Goal: Task Accomplishment & Management: Complete application form

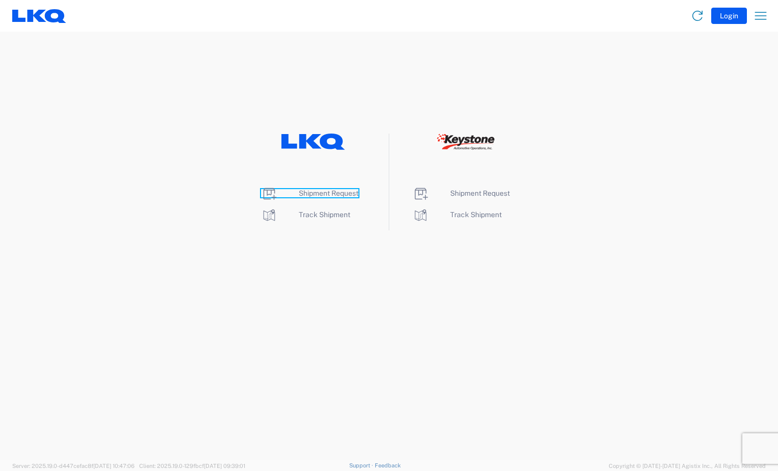
click at [330, 194] on span "Shipment Request" at bounding box center [329, 193] width 60 height 8
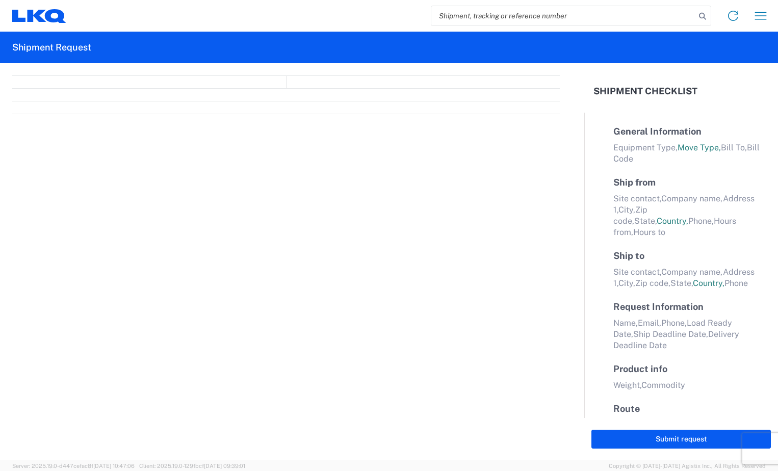
select select "FULL"
select select "LBS"
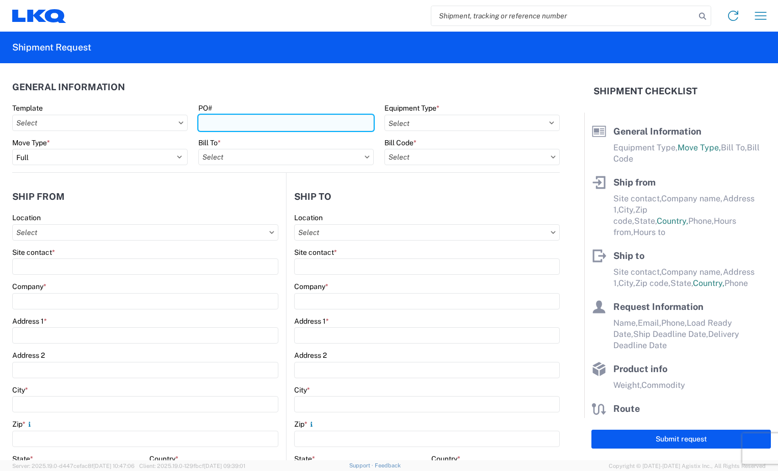
click at [252, 123] on input "PO#" at bounding box center [285, 123] width 175 height 16
type input "BR004986"
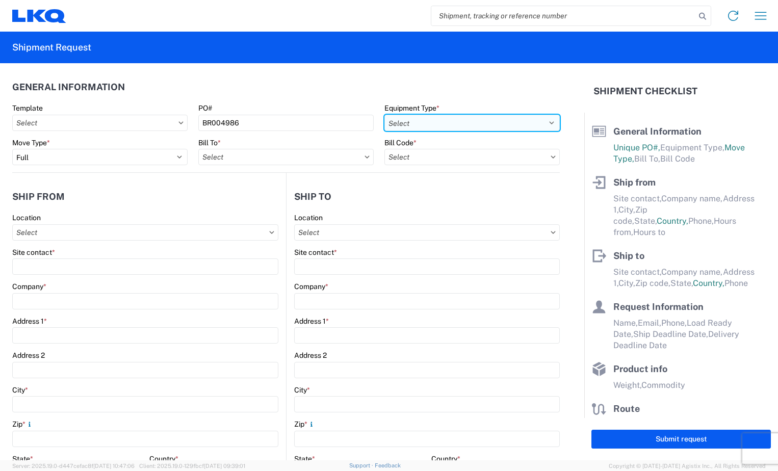
click at [538, 124] on select "Select 53’ Dry Van Flatbed Dropdeck (van) Lowboy (flatbed) Rail" at bounding box center [472, 123] width 175 height 16
select select "STDV"
click at [385, 115] on select "Select 53’ Dry Van Flatbed Dropdeck (van) Lowboy (flatbed) Rail" at bounding box center [472, 123] width 175 height 16
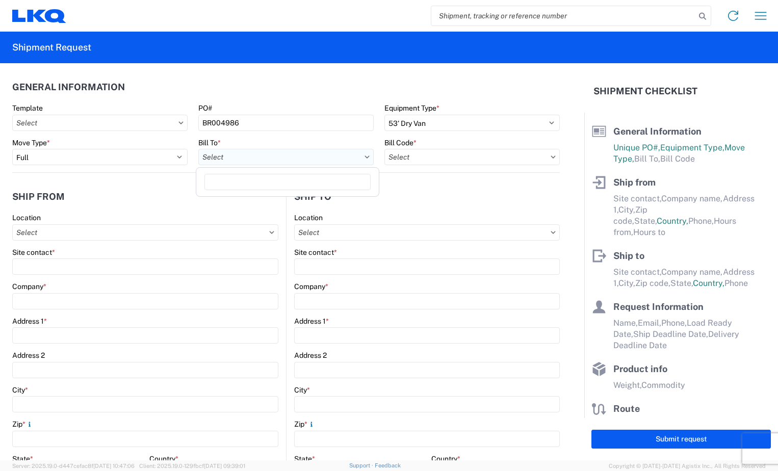
click at [337, 157] on input "text" at bounding box center [285, 157] width 175 height 16
type input "3118"
click at [328, 206] on div "3118 - Brainerd MN" at bounding box center [287, 202] width 179 height 16
type input "3118 - Brainerd MN"
click at [551, 157] on icon at bounding box center [553, 157] width 5 height 3
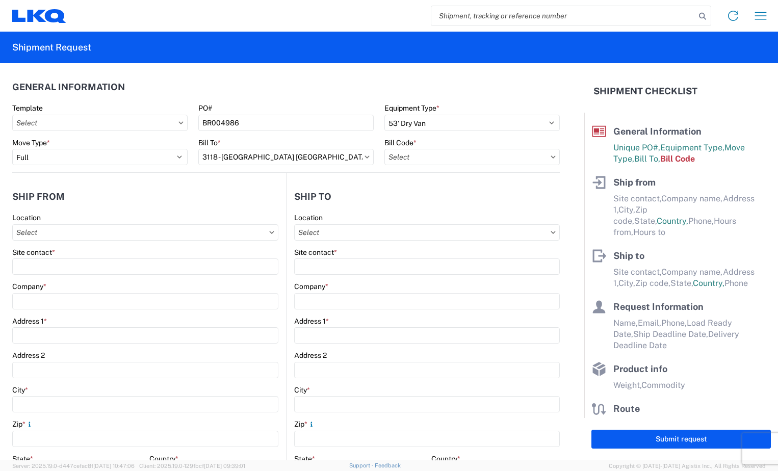
click at [551, 157] on icon at bounding box center [553, 157] width 5 height 3
click at [542, 157] on input "text" at bounding box center [472, 157] width 175 height 16
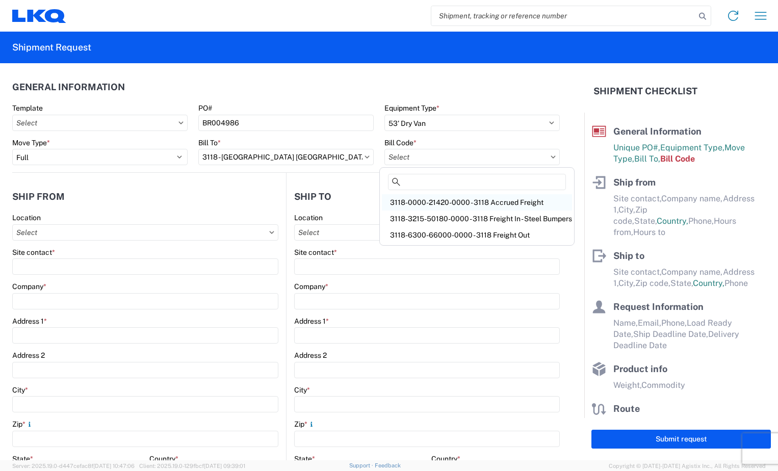
click at [513, 200] on div "3118-0000-21420-0000 - 3118 Accrued Freight" at bounding box center [477, 202] width 190 height 16
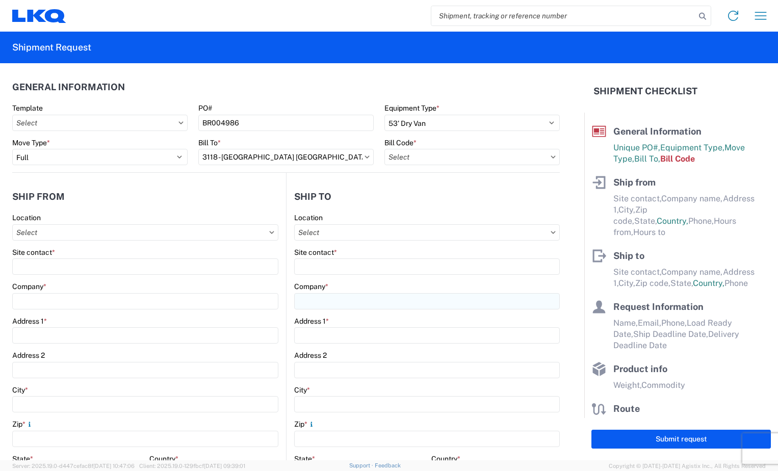
type input "3118-0000-21420-0000 - 3118 Accrued Freight"
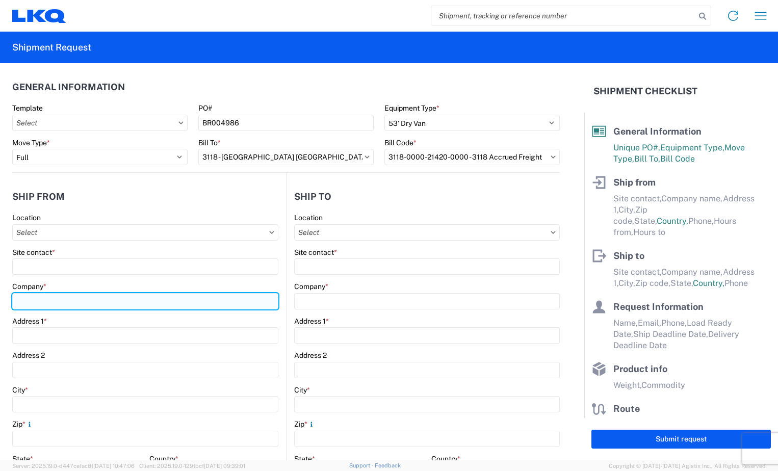
click at [75, 301] on input "Company *" at bounding box center [145, 301] width 266 height 16
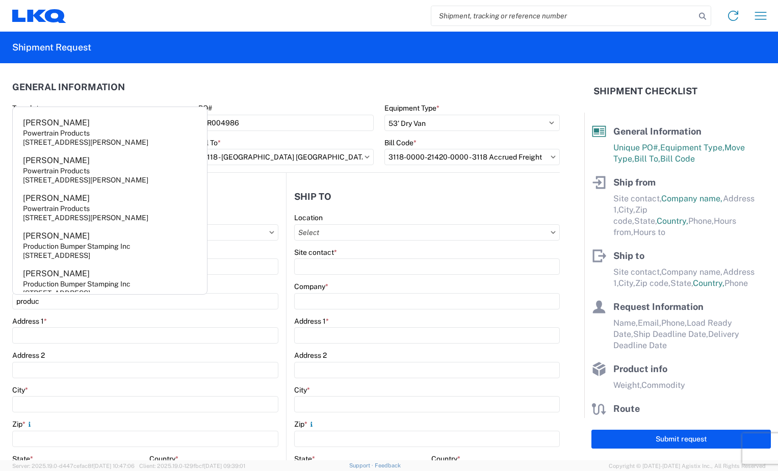
click at [150, 295] on div "Eddie Powertrain Products 520 Thompson Creek RD,Stevensville,MD,21666,US Eddie …" at bounding box center [109, 201] width 195 height 189
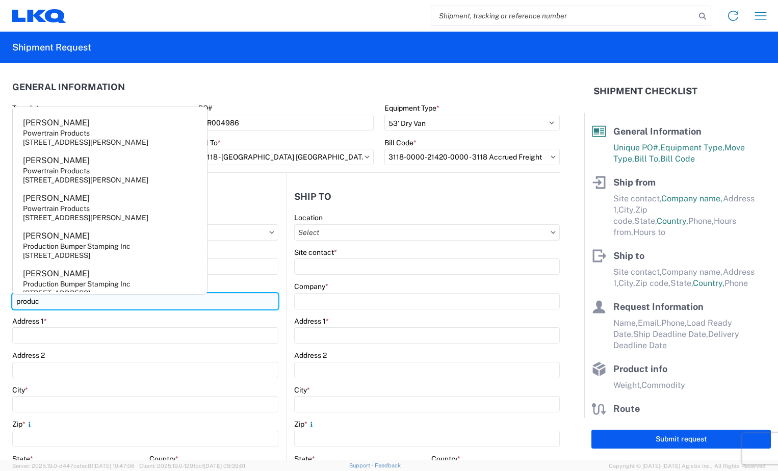
click at [41, 302] on input "produc" at bounding box center [145, 301] width 266 height 16
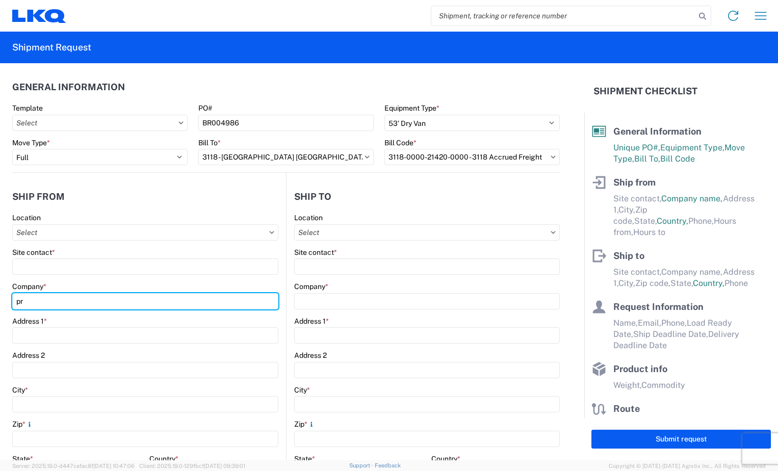
type input "p"
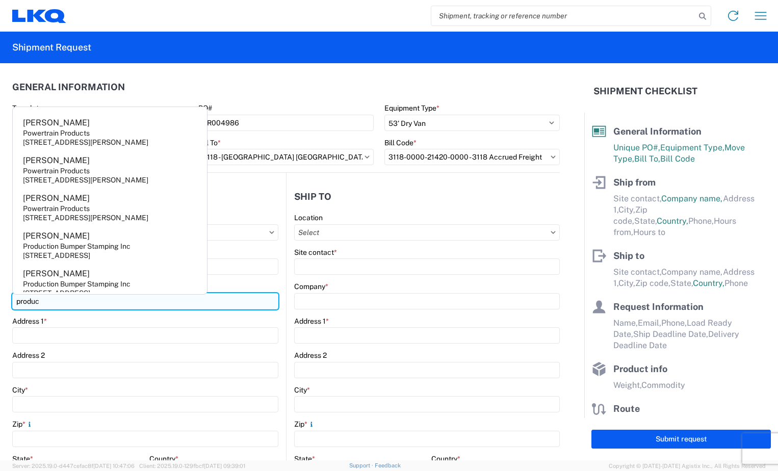
type input "Production Bumper Stamping Inc"
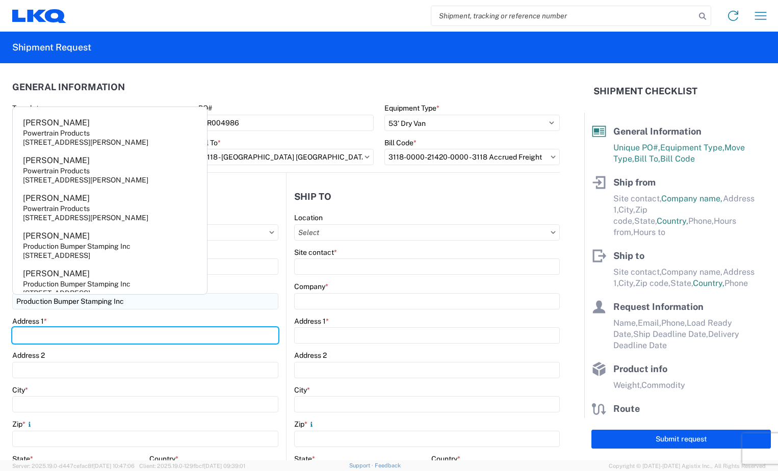
type input "2301 Fairwood Ave"
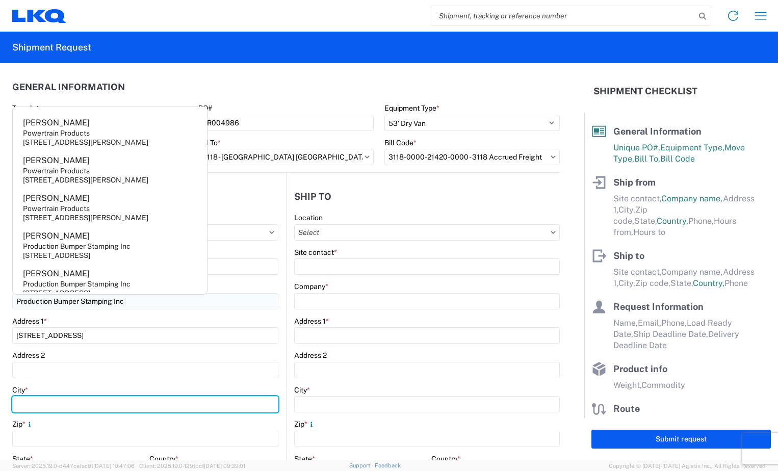
type input "Columbus"
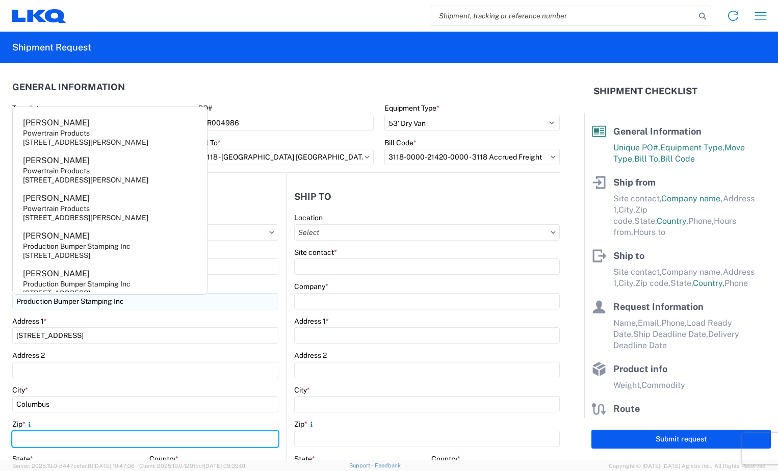
type input "43207"
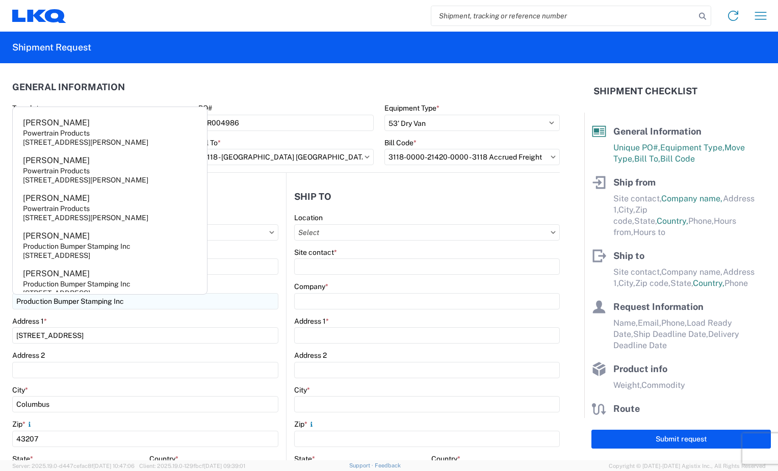
select select "OH"
type input "tallord@lkqcorp.com"
type input "6144442181"
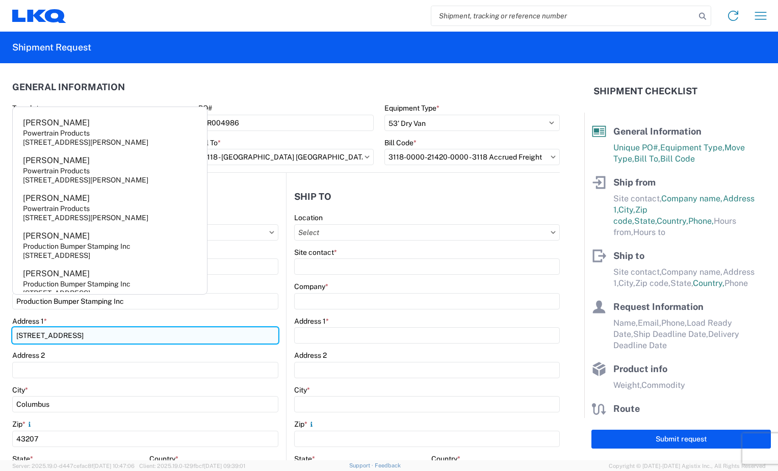
click at [139, 339] on input "2301 Fairwood Ave" at bounding box center [145, 335] width 266 height 16
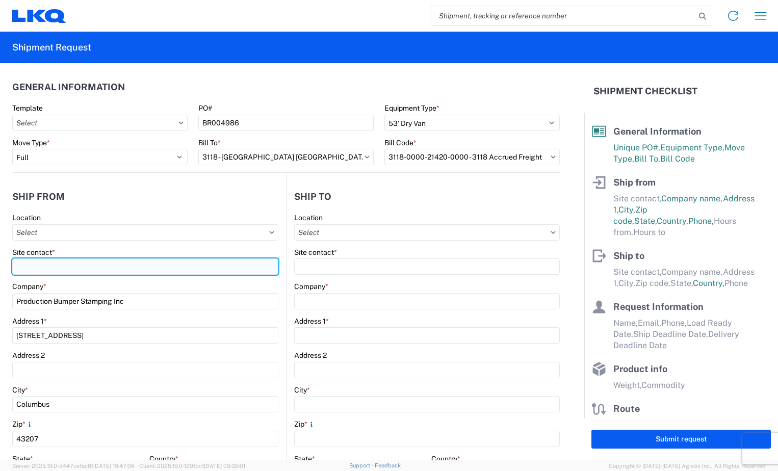
click at [110, 269] on input "Site contact *" at bounding box center [145, 267] width 266 height 16
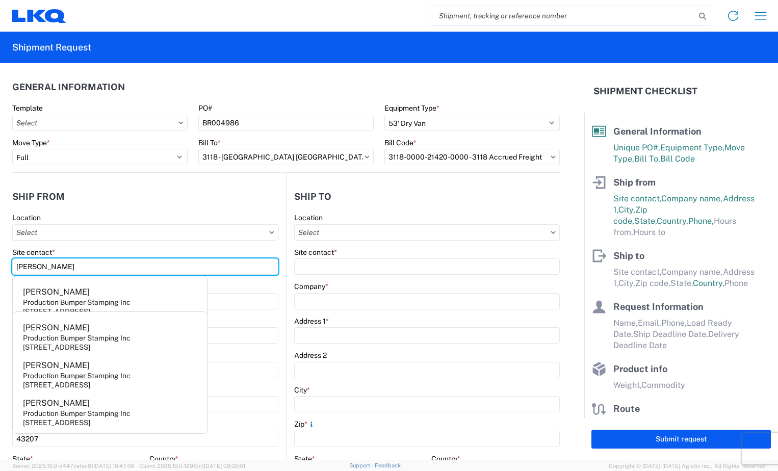
type input "Dominic Omotto"
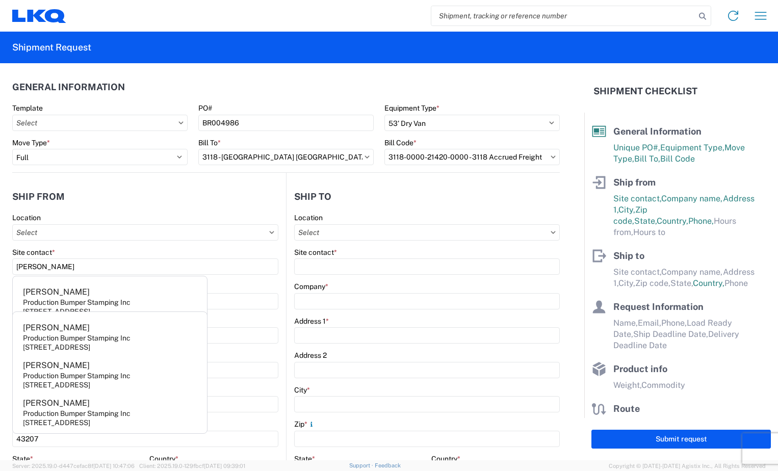
click at [129, 197] on header "Ship from" at bounding box center [149, 196] width 274 height 23
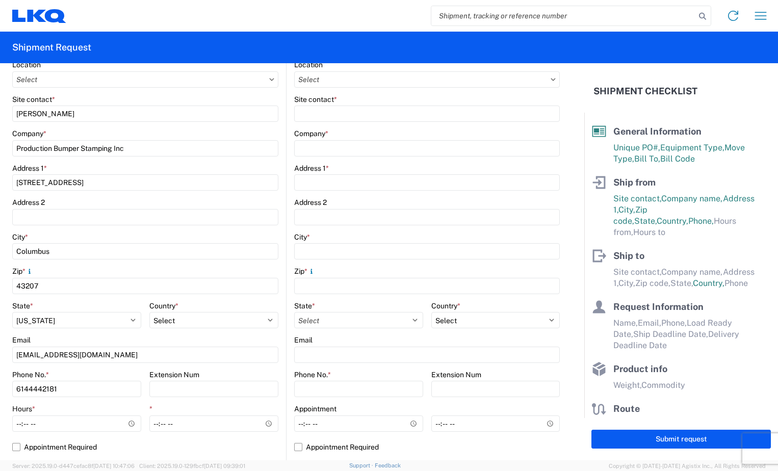
scroll to position [204, 0]
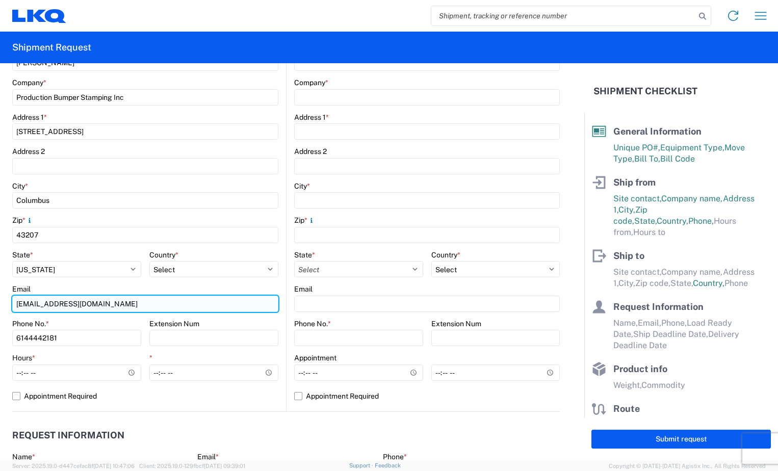
click at [102, 310] on input "tallord@lkqcorp.com" at bounding box center [145, 304] width 266 height 16
type input "t"
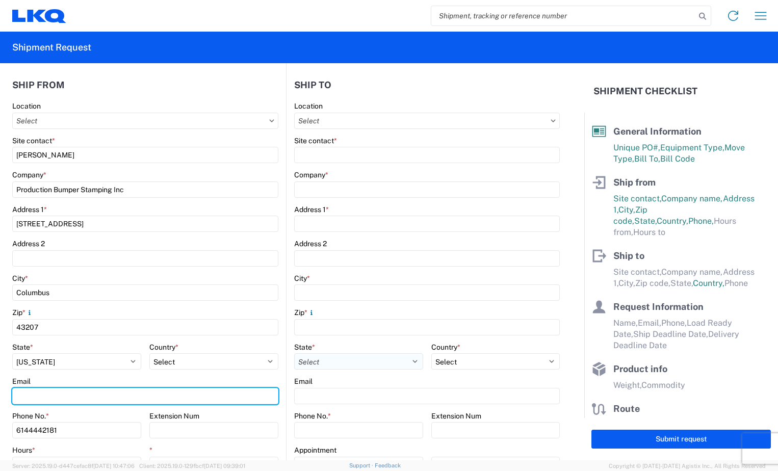
scroll to position [102, 0]
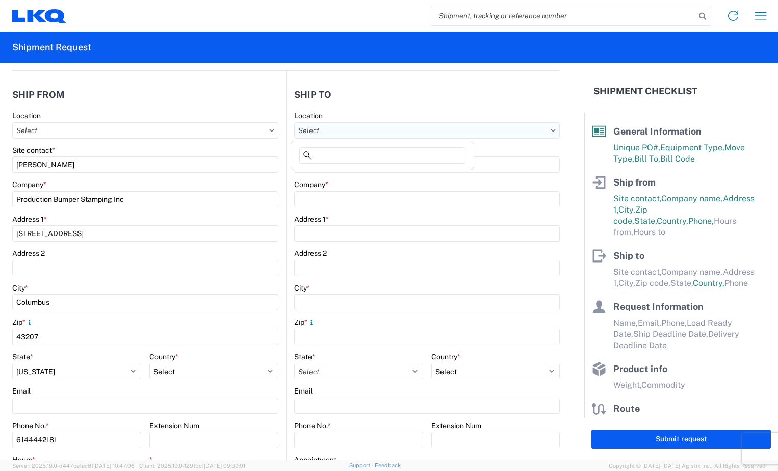
click at [399, 129] on input "text" at bounding box center [427, 130] width 266 height 16
type input "3118"
click at [382, 176] on div "3118 - Brainerd MN" at bounding box center [382, 176] width 179 height 16
type input "3118 - Brainerd MN"
type input "LKQ Corporation"
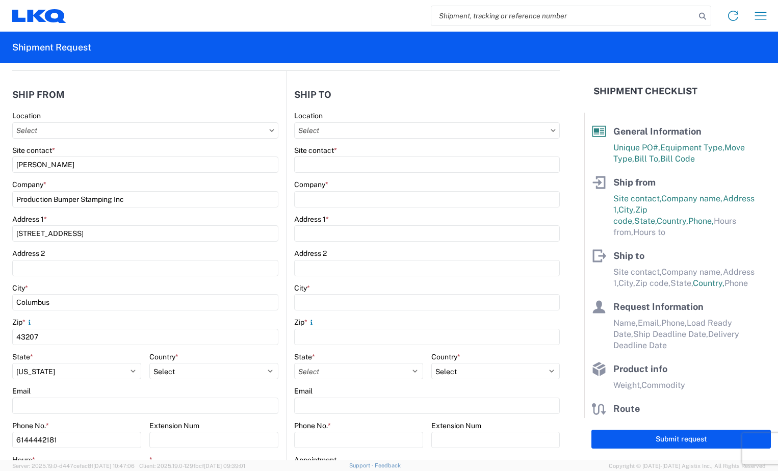
type input "2110 South10TH Street"
type input "Brainerd"
type input "56401"
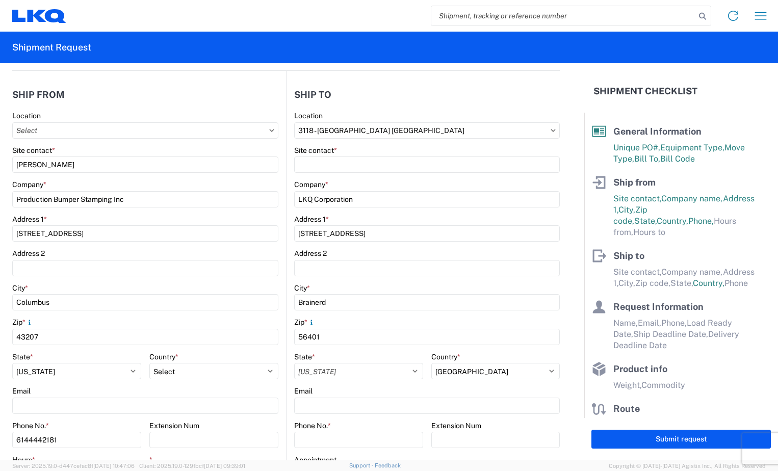
select select "US"
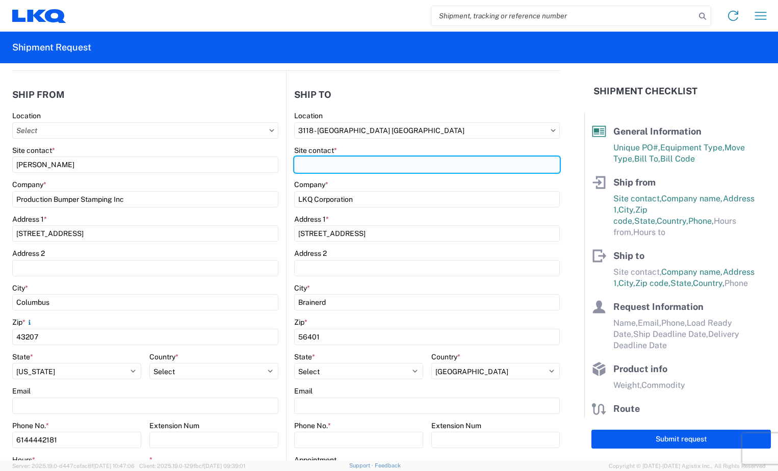
click at [382, 162] on input "Site contact *" at bounding box center [427, 165] width 266 height 16
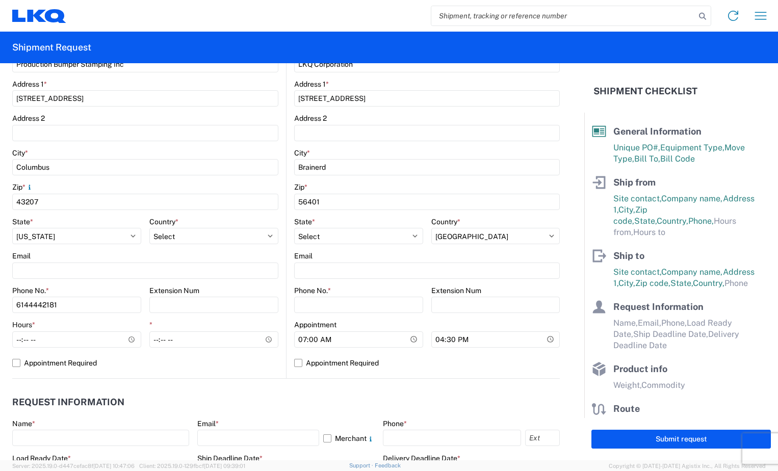
scroll to position [306, 0]
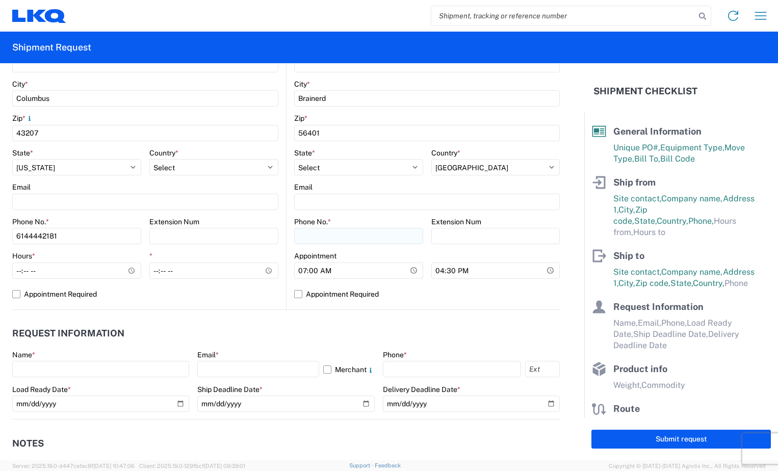
type input "Mark Tabor"
click at [393, 241] on input "Phone No. *" at bounding box center [358, 236] width 129 height 16
type input "2188296324"
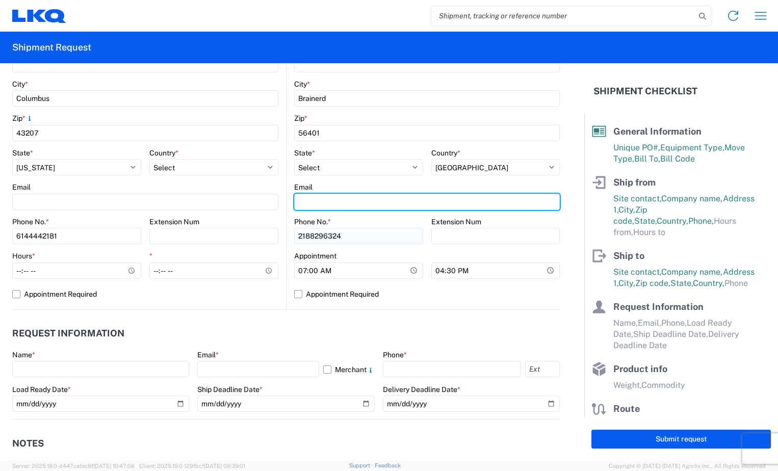
type input "tallord@lkqcorp.com"
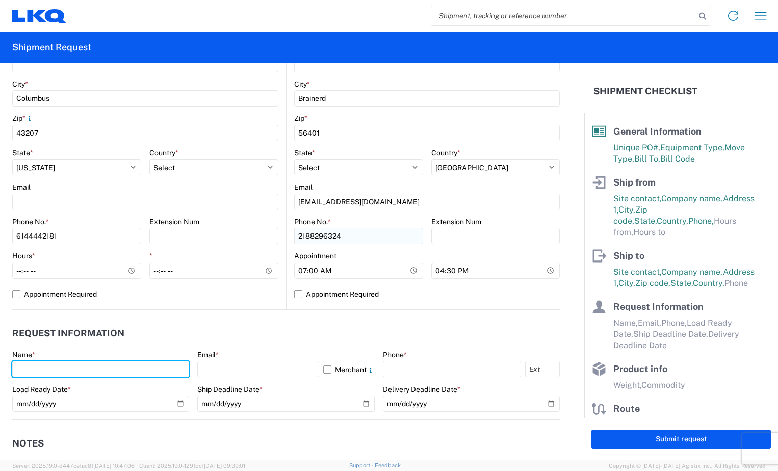
type input "Ty Allord"
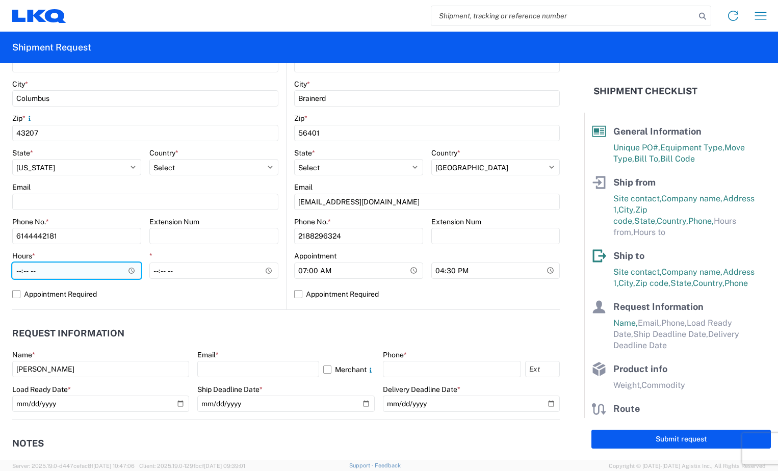
click at [19, 273] on input "Hours *" at bounding box center [76, 271] width 129 height 16
type input "06:00"
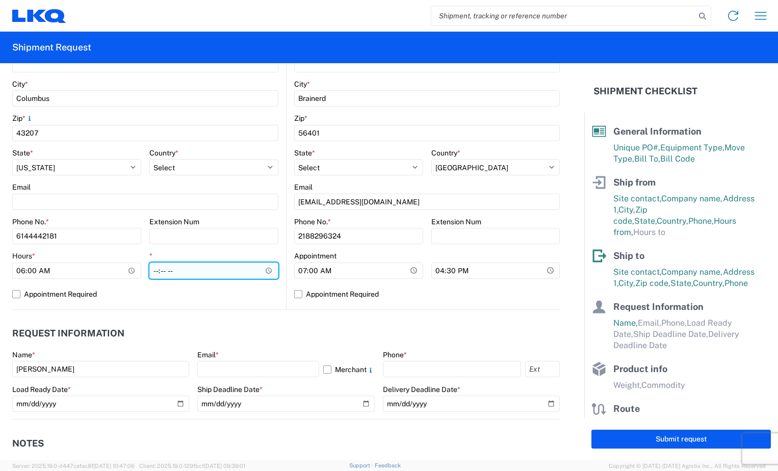
click at [158, 271] on input "*" at bounding box center [213, 271] width 129 height 16
type input "20:00"
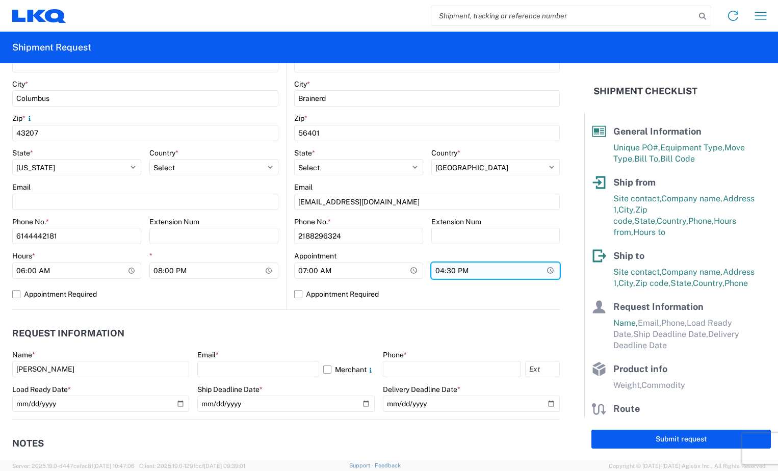
click at [436, 272] on input "16:30" at bounding box center [496, 271] width 129 height 16
type input "12:00"
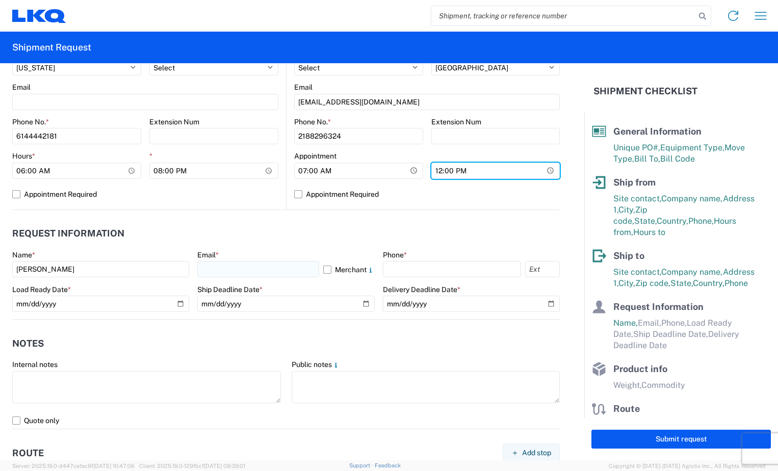
scroll to position [408, 0]
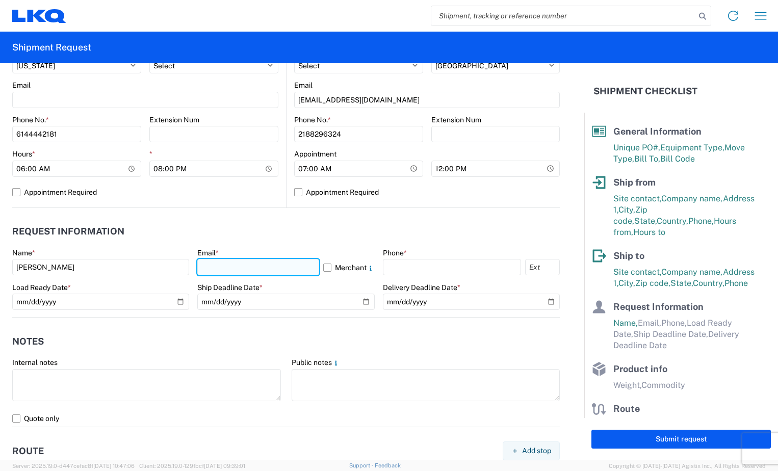
click at [264, 264] on input "text" at bounding box center [257, 267] width 121 height 16
type input "tallord@lkqcorp.com"
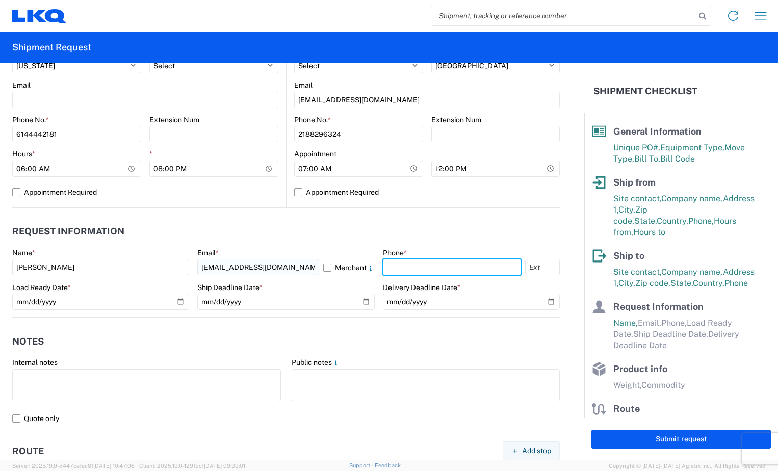
type input "2188296324"
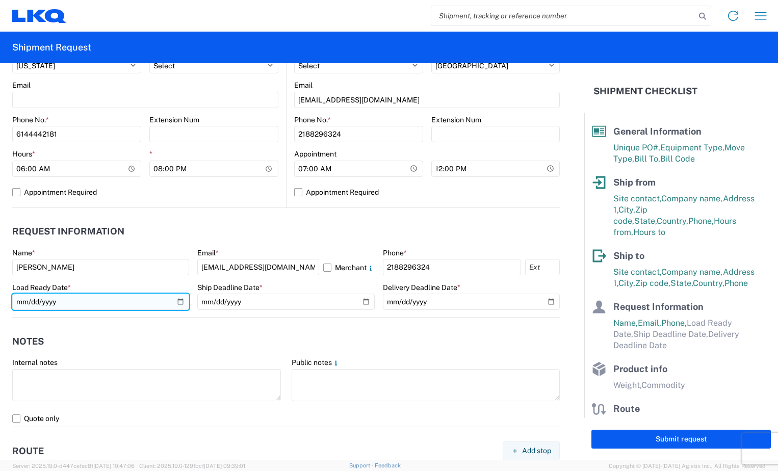
click at [176, 302] on input "date" at bounding box center [100, 302] width 177 height 16
type input "2025-09-23"
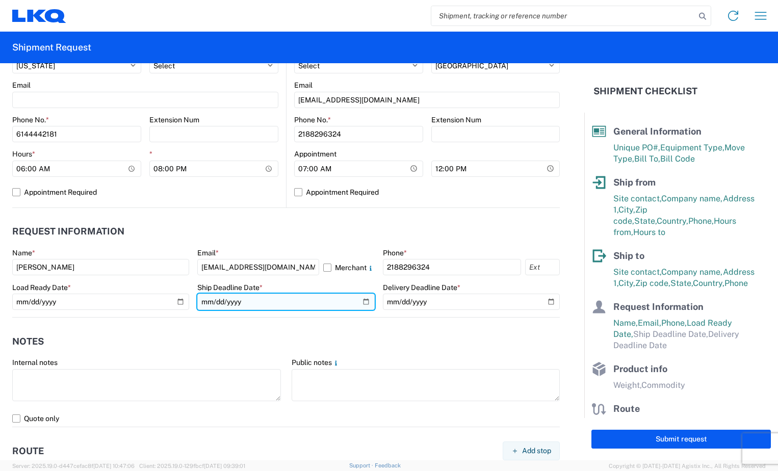
click at [361, 297] on input "date" at bounding box center [285, 302] width 177 height 16
type input "2025-09-25"
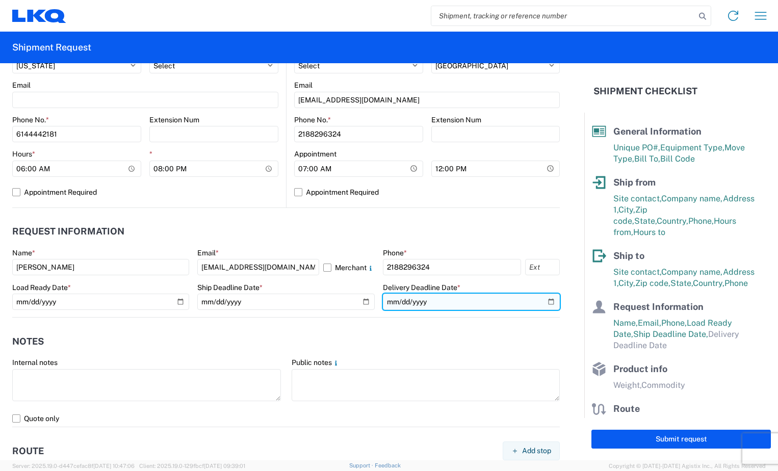
click at [542, 300] on input "date" at bounding box center [471, 302] width 177 height 16
type input "2025-09-25"
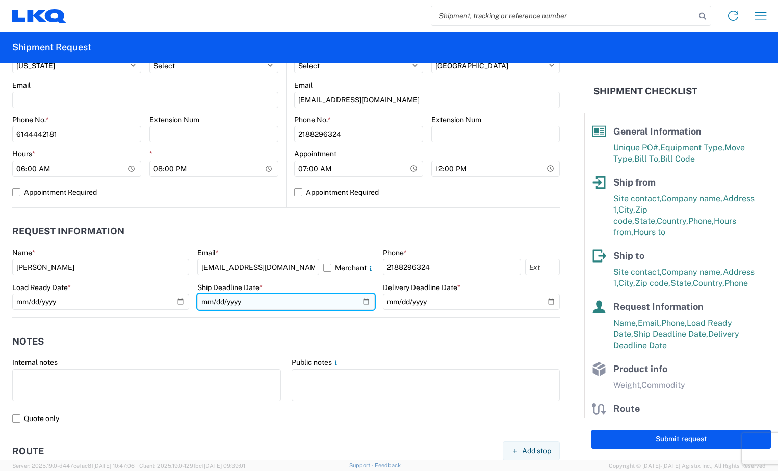
click at [362, 301] on input "2025-09-25" at bounding box center [285, 302] width 177 height 16
type input "2025-09-23"
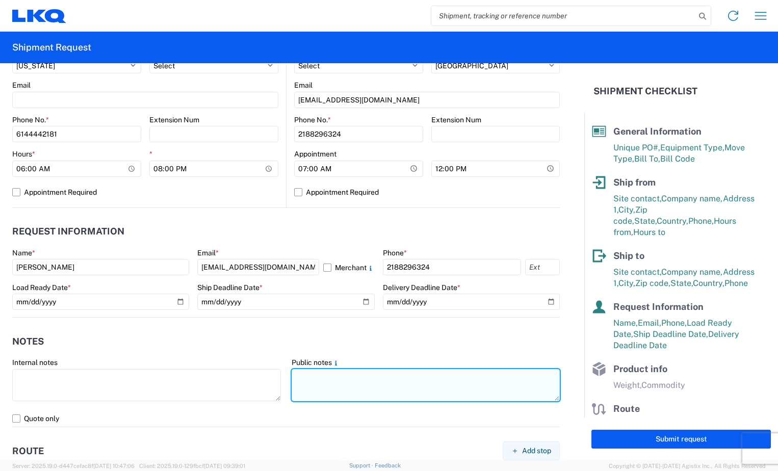
click at [302, 393] on textarea at bounding box center [426, 385] width 269 height 32
type textarea "Must have e tracks two load straps and air ride."
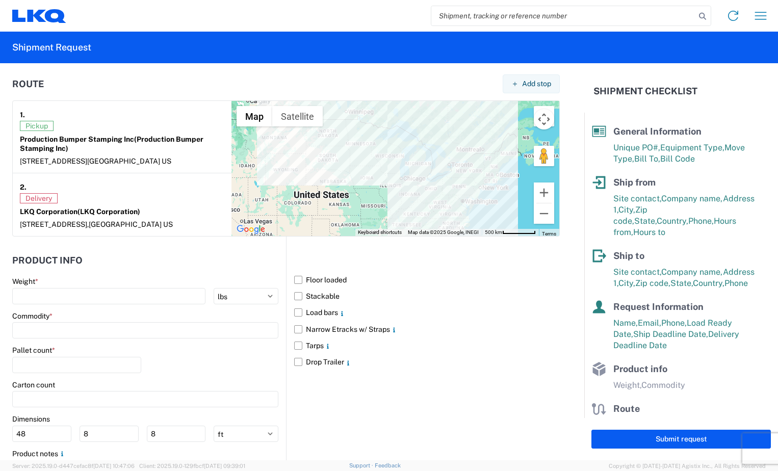
scroll to position [836, 0]
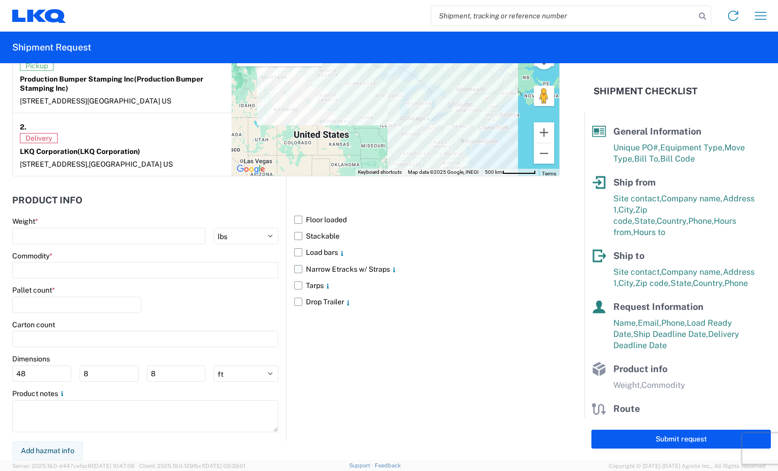
click at [294, 271] on label "Narrow Etracks w/ Straps" at bounding box center [427, 269] width 266 height 16
click at [0, 0] on input "Narrow Etracks w/ Straps" at bounding box center [0, 0] width 0 height 0
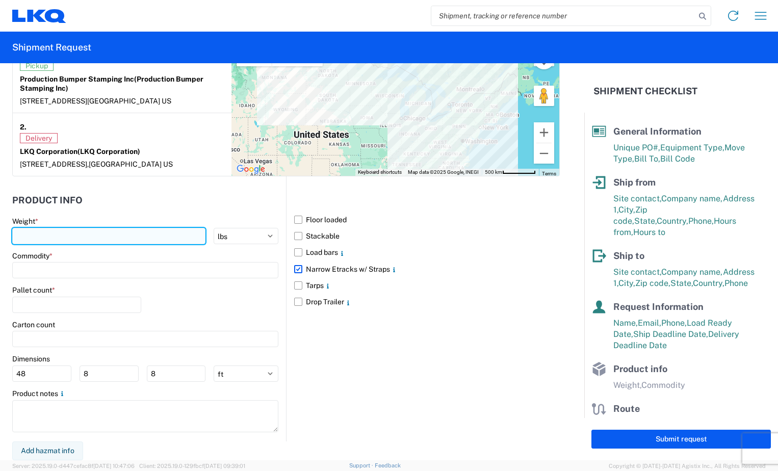
click at [165, 234] on input "number" at bounding box center [108, 236] width 193 height 16
type input "28000"
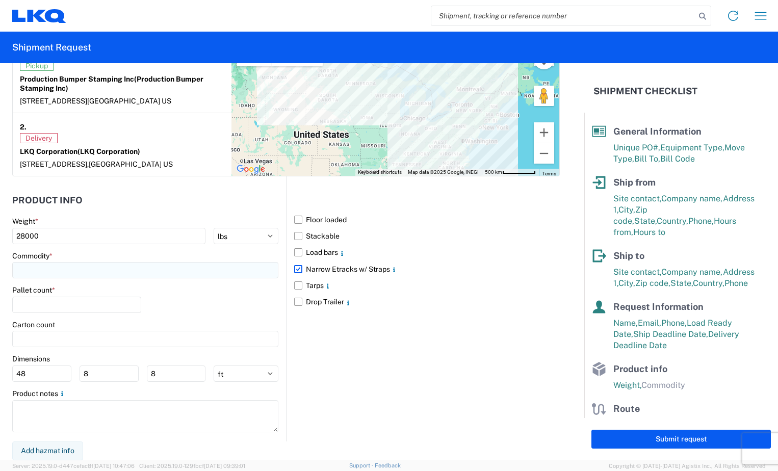
click at [153, 270] on input at bounding box center [145, 270] width 266 height 16
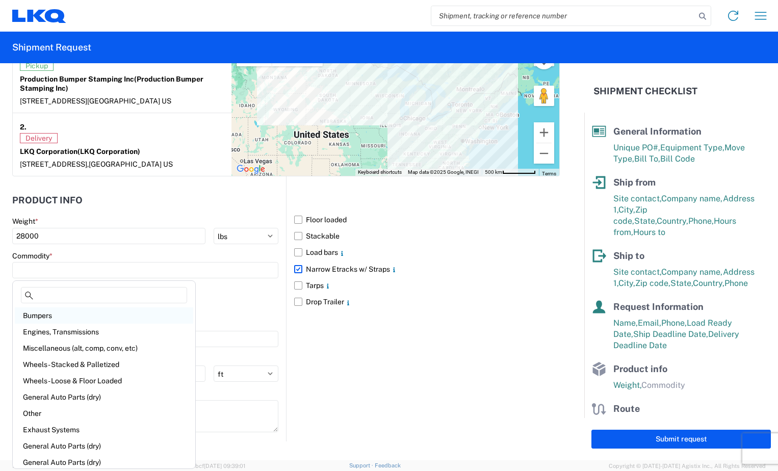
click at [124, 322] on div "Bumpers" at bounding box center [104, 316] width 179 height 16
type input "Bumpers"
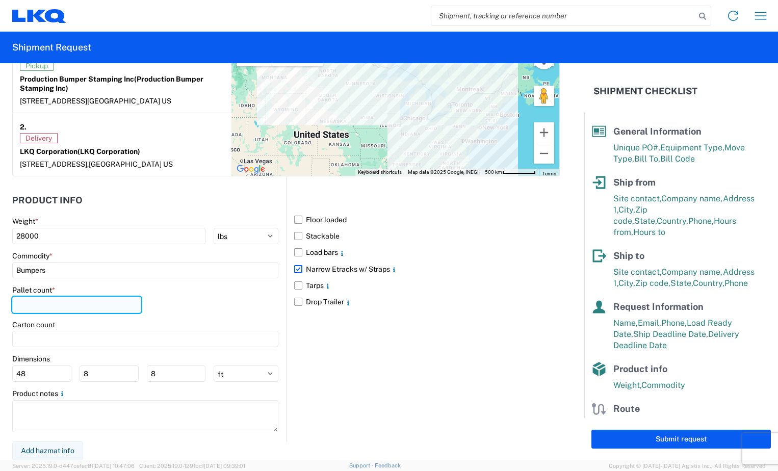
click at [127, 305] on input "number" at bounding box center [76, 305] width 129 height 16
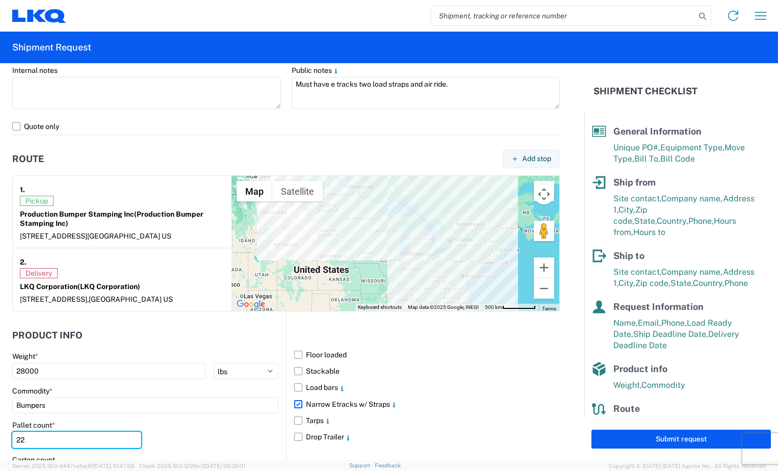
scroll to position [682, 0]
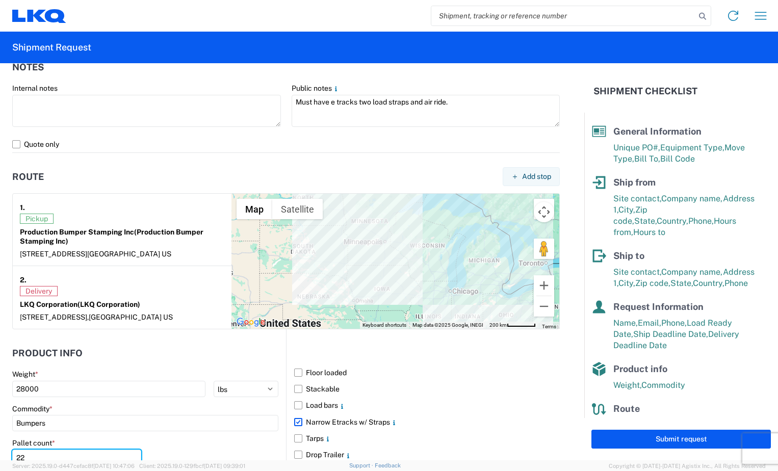
type input "22"
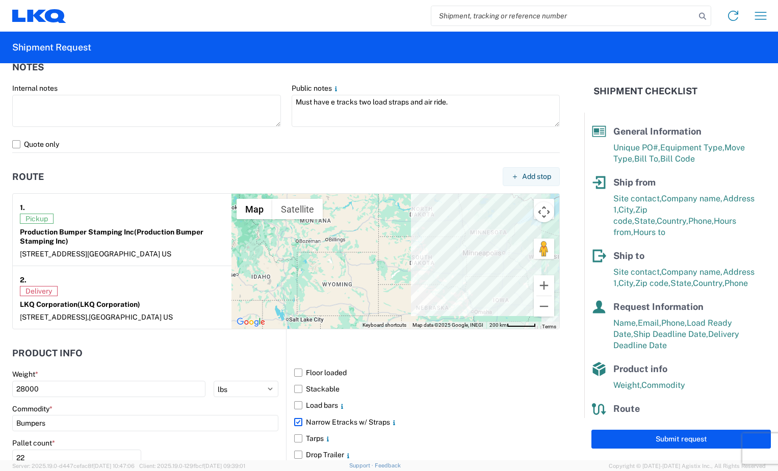
drag, startPoint x: 315, startPoint y: 271, endPoint x: 437, endPoint y: 282, distance: 122.4
click at [437, 282] on div at bounding box center [396, 261] width 328 height 135
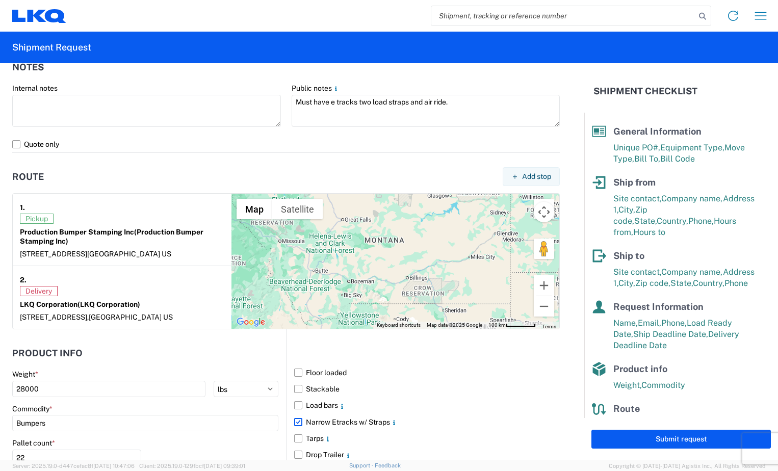
drag, startPoint x: 310, startPoint y: 270, endPoint x: 399, endPoint y: 358, distance: 124.8
click at [399, 358] on form "General Information Template PO# BR004986 Equipment Type * Select 53’ Dry Van F…" at bounding box center [292, 261] width 585 height 397
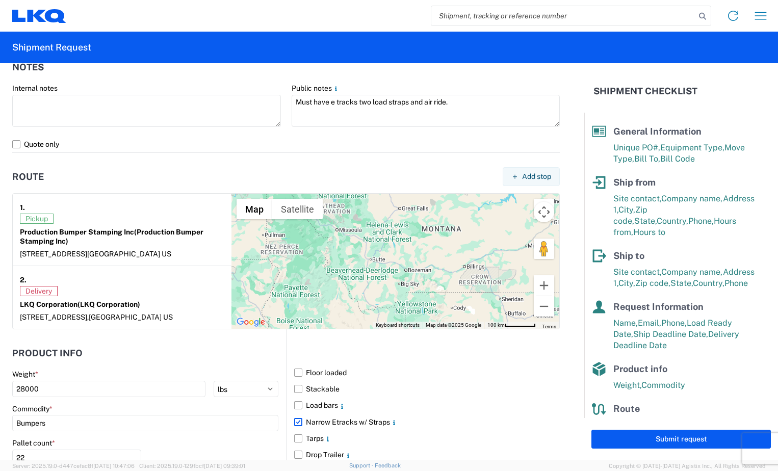
drag, startPoint x: 274, startPoint y: 295, endPoint x: 332, endPoint y: 284, distance: 59.3
click at [332, 284] on div at bounding box center [396, 261] width 328 height 135
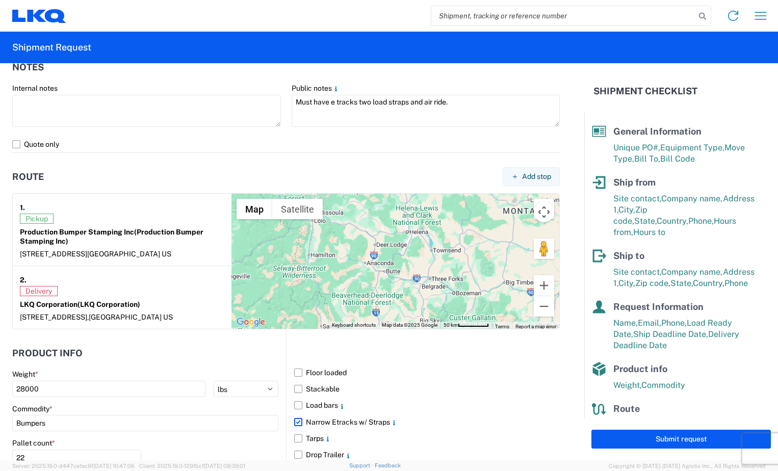
drag, startPoint x: 350, startPoint y: 252, endPoint x: 329, endPoint y: 290, distance: 43.2
click at [329, 290] on div at bounding box center [396, 261] width 328 height 135
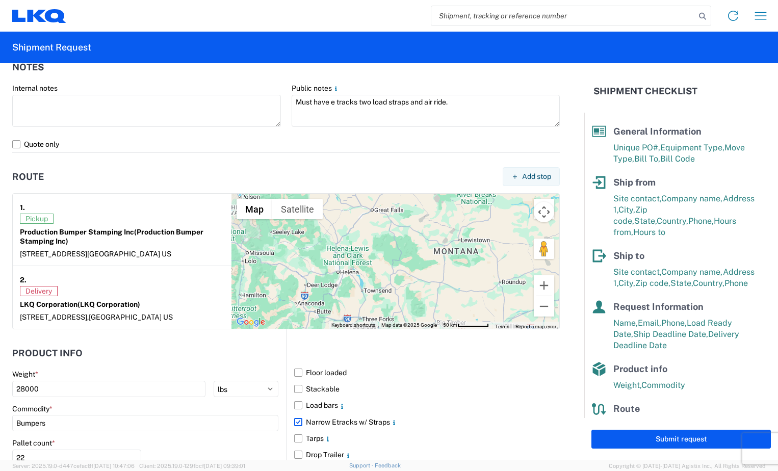
drag, startPoint x: 403, startPoint y: 257, endPoint x: 333, endPoint y: 298, distance: 81.6
click at [333, 298] on div at bounding box center [396, 261] width 328 height 135
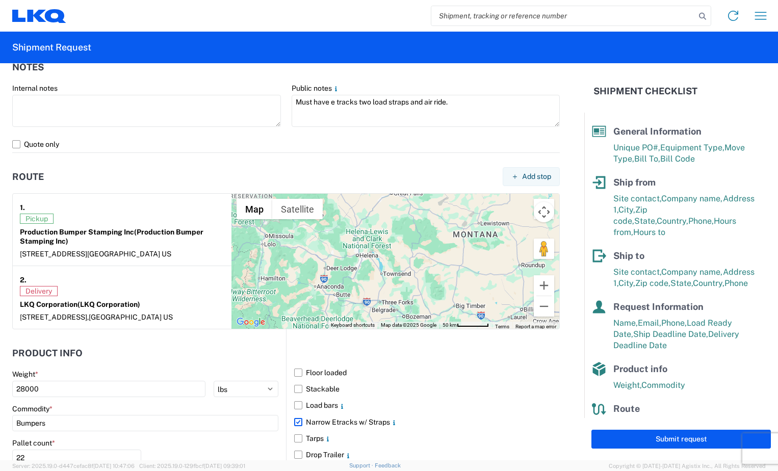
drag, startPoint x: 351, startPoint y: 303, endPoint x: 374, endPoint y: 285, distance: 29.0
click at [374, 285] on div at bounding box center [396, 261] width 328 height 135
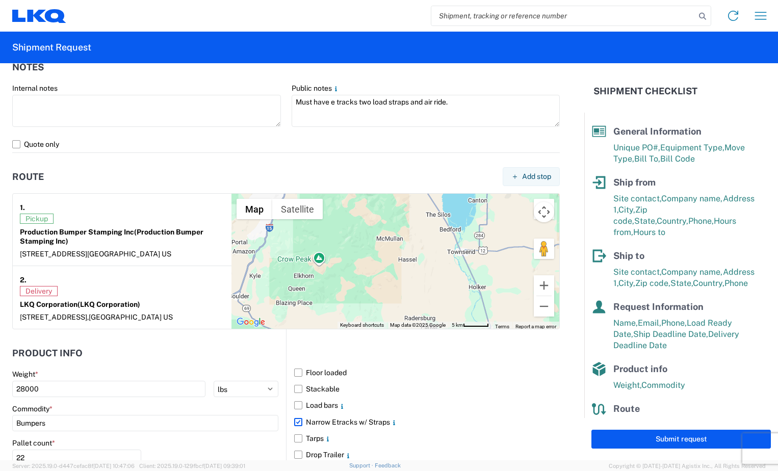
drag, startPoint x: 365, startPoint y: 258, endPoint x: 368, endPoint y: 279, distance: 21.1
click at [368, 279] on div at bounding box center [396, 261] width 328 height 135
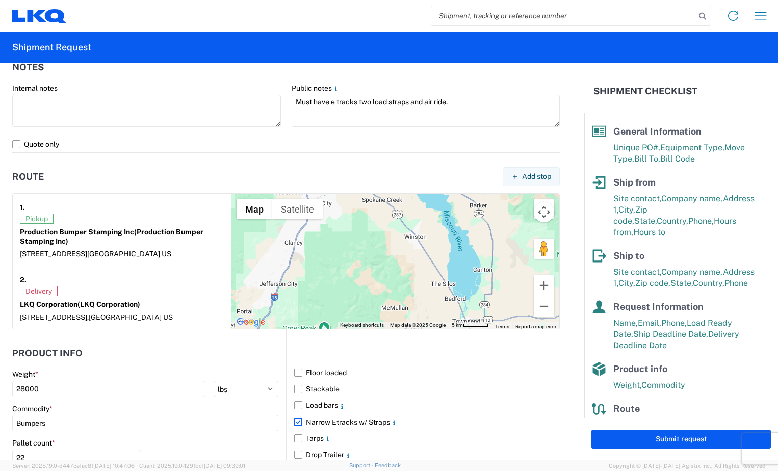
drag, startPoint x: 369, startPoint y: 262, endPoint x: 374, endPoint y: 333, distance: 70.6
click at [374, 333] on form "General Information Template PO# BR004986 Equipment Type * Select 53’ Dry Van F…" at bounding box center [292, 261] width 585 height 397
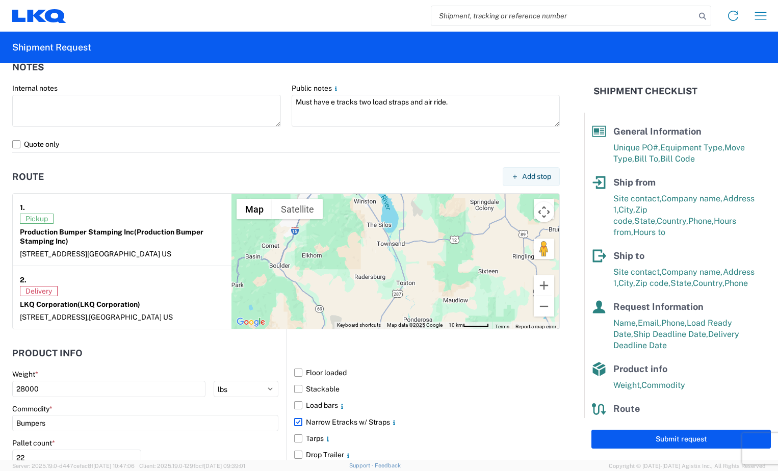
drag, startPoint x: 394, startPoint y: 289, endPoint x: 364, endPoint y: 221, distance: 74.5
click at [364, 221] on div at bounding box center [396, 261] width 328 height 135
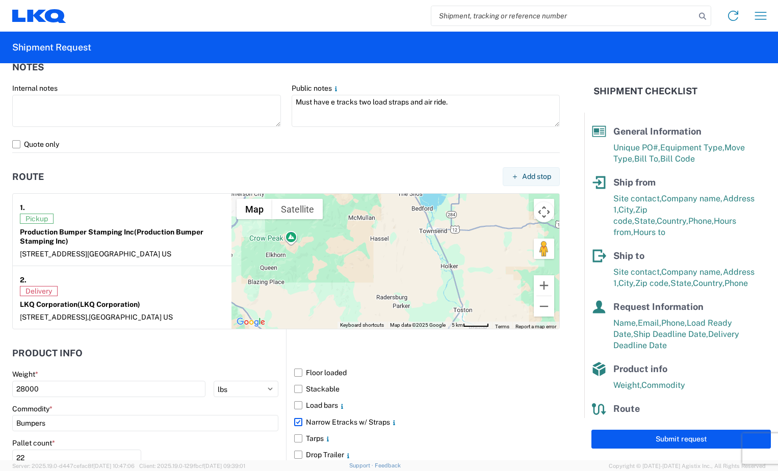
drag, startPoint x: 359, startPoint y: 259, endPoint x: 383, endPoint y: 264, distance: 24.1
click at [383, 264] on div at bounding box center [396, 261] width 328 height 135
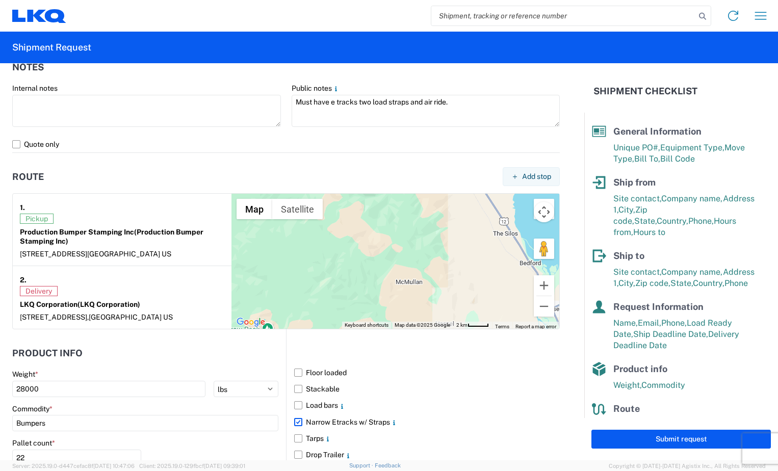
drag, startPoint x: 377, startPoint y: 246, endPoint x: 451, endPoint y: 358, distance: 134.4
click at [451, 358] on form "General Information Template PO# BR004986 Equipment Type * Select 53’ Dry Van F…" at bounding box center [292, 261] width 585 height 397
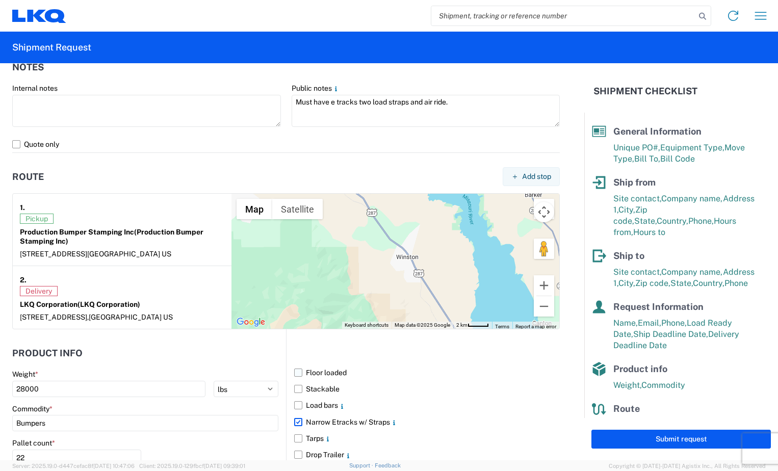
drag, startPoint x: 407, startPoint y: 254, endPoint x: 366, endPoint y: 368, distance: 120.7
click at [366, 369] on form "General Information Template PO# BR004986 Equipment Type * Select 53’ Dry Van F…" at bounding box center [292, 261] width 585 height 397
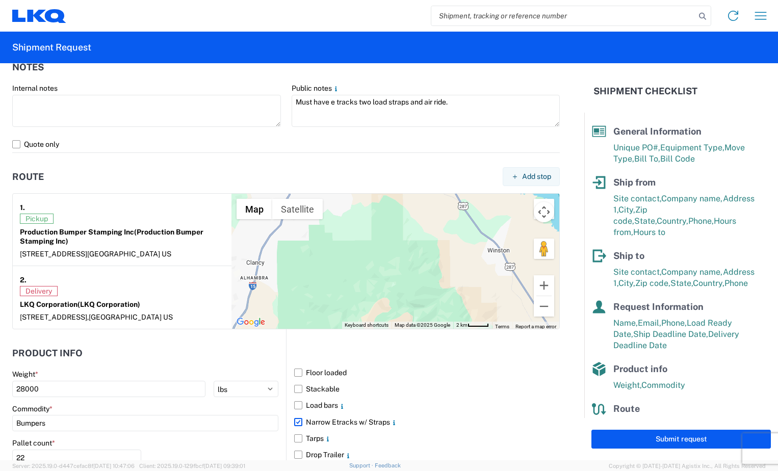
drag, startPoint x: 316, startPoint y: 277, endPoint x: 409, endPoint y: 276, distance: 92.3
click at [409, 276] on div at bounding box center [396, 261] width 328 height 135
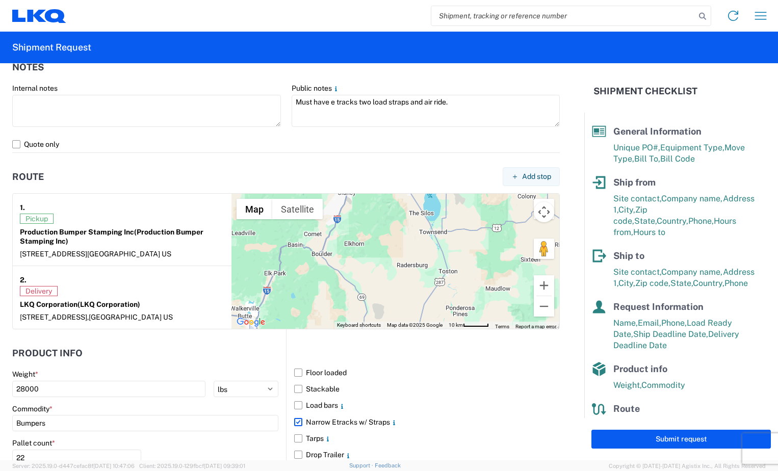
drag, startPoint x: 416, startPoint y: 307, endPoint x: 389, endPoint y: 226, distance: 84.8
click at [389, 226] on div at bounding box center [396, 261] width 328 height 135
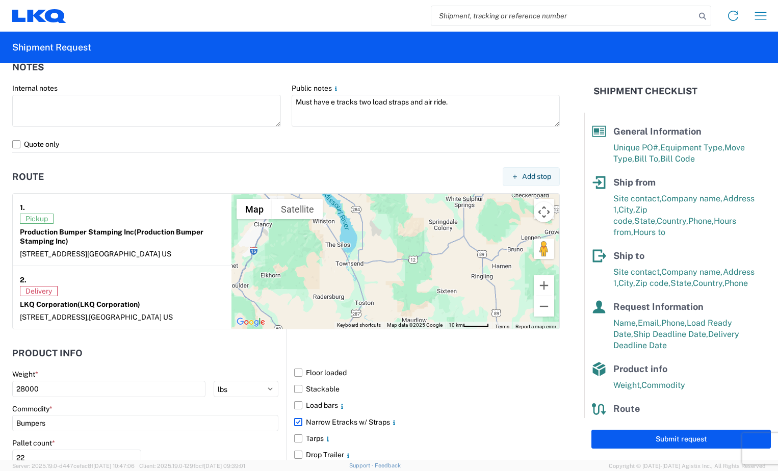
drag, startPoint x: 467, startPoint y: 258, endPoint x: 383, endPoint y: 289, distance: 90.4
click at [383, 289] on div at bounding box center [396, 261] width 328 height 135
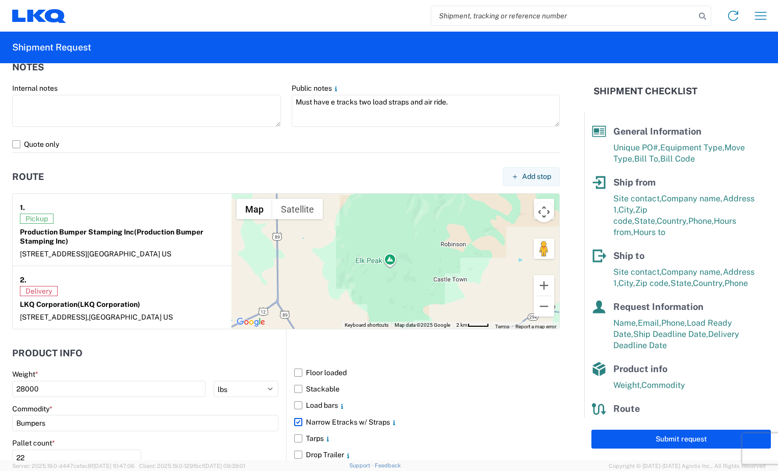
drag, startPoint x: 424, startPoint y: 261, endPoint x: 479, endPoint y: 211, distance: 74.7
click at [479, 211] on div at bounding box center [396, 261] width 328 height 135
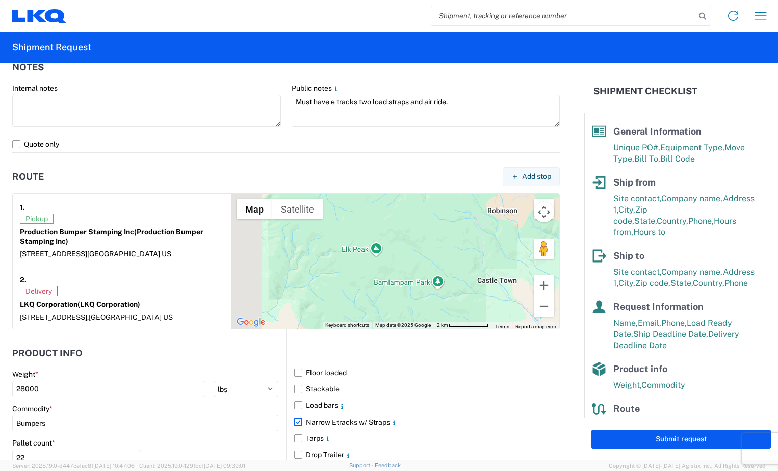
drag, startPoint x: 359, startPoint y: 301, endPoint x: 415, endPoint y: 261, distance: 68.8
click at [415, 261] on div at bounding box center [396, 261] width 328 height 135
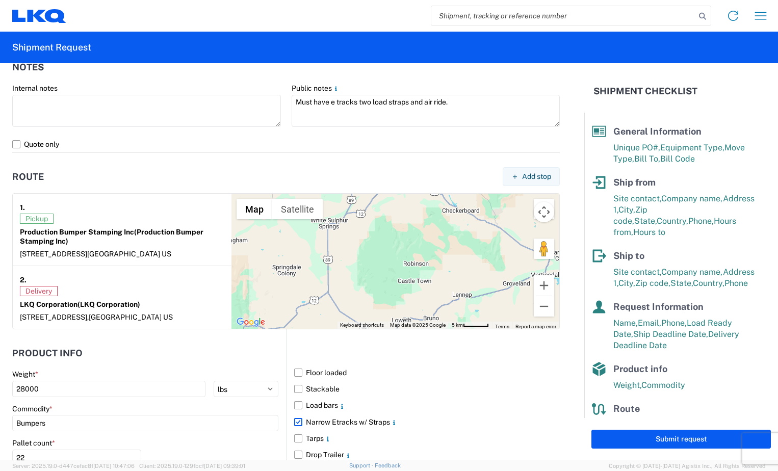
drag, startPoint x: 418, startPoint y: 260, endPoint x: 392, endPoint y: 276, distance: 30.7
click at [392, 276] on div at bounding box center [396, 261] width 328 height 135
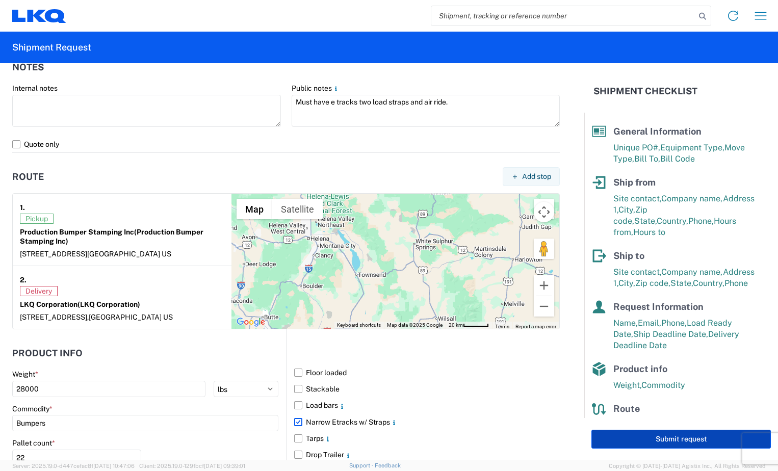
click at [602, 433] on button "Submit request" at bounding box center [682, 439] width 180 height 19
select select "US"
